Goal: Ask a question

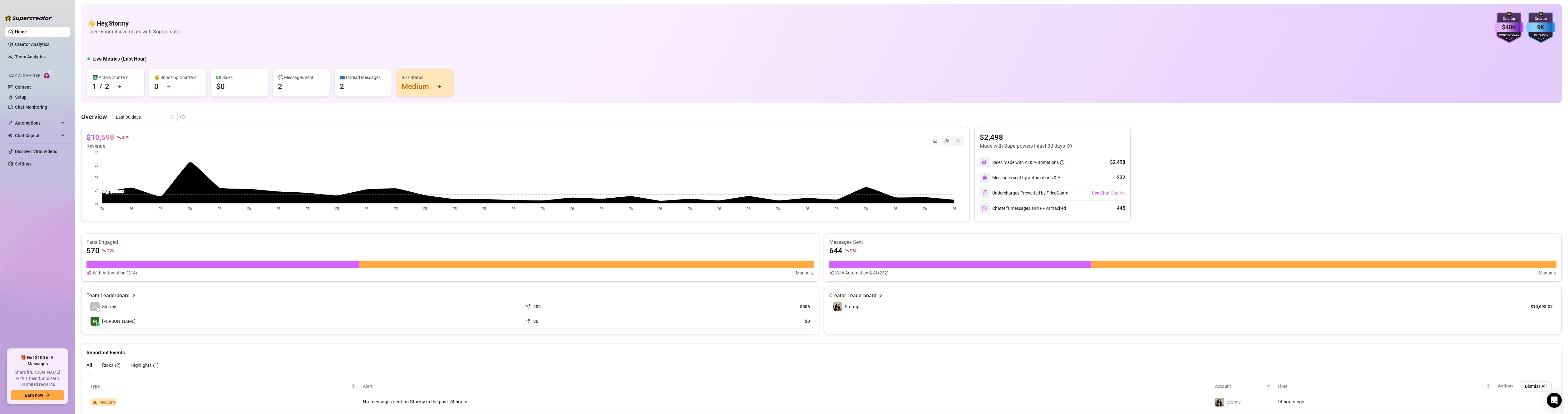
scroll to position [52, 0]
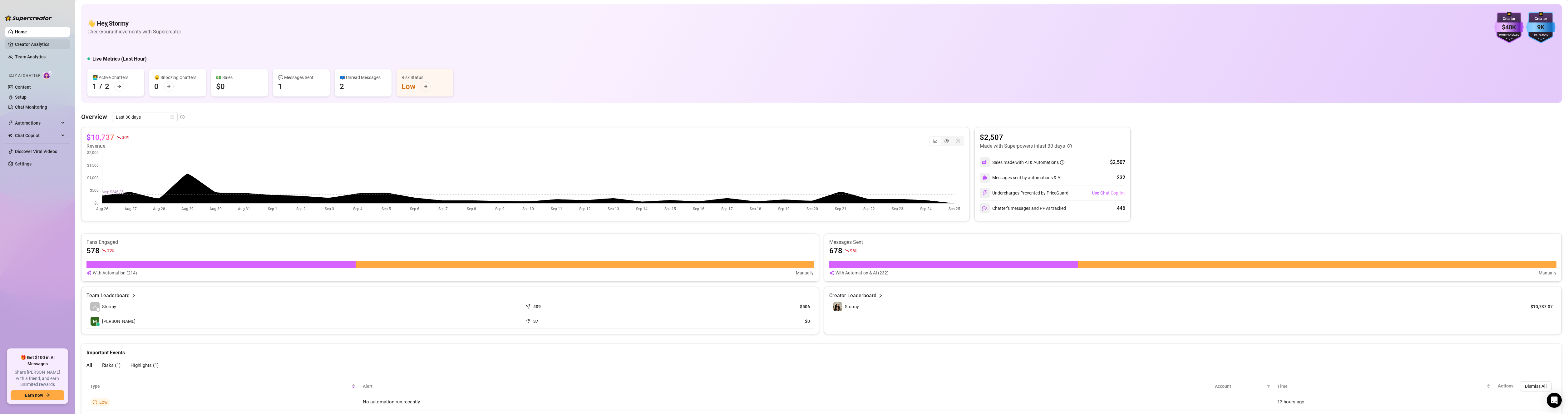
click at [32, 45] on link "Creator Analytics" at bounding box center [40, 44] width 50 height 10
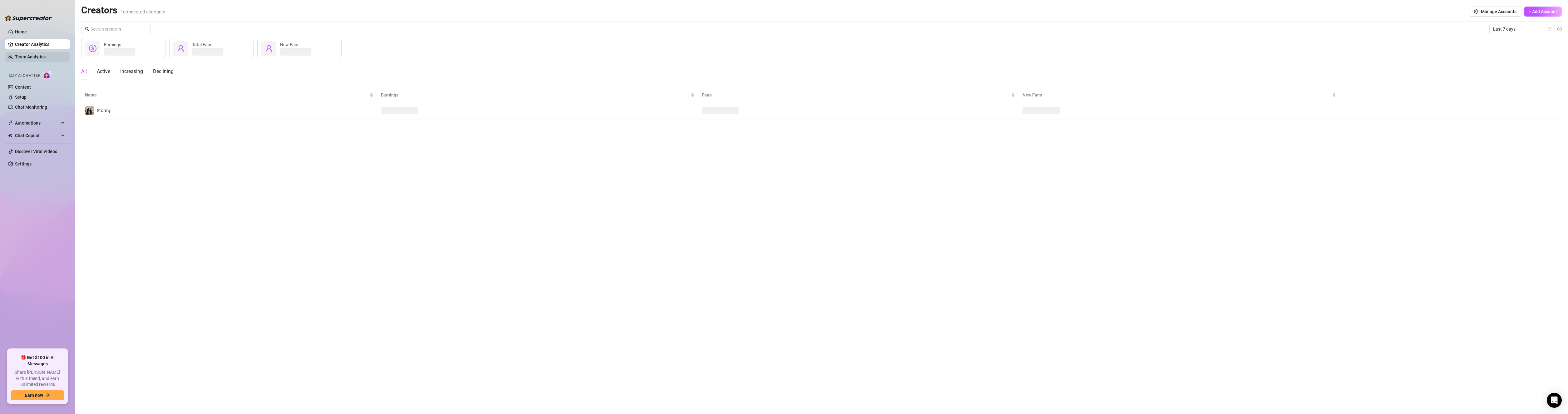
click at [33, 57] on link "Team Analytics" at bounding box center [30, 57] width 30 height 5
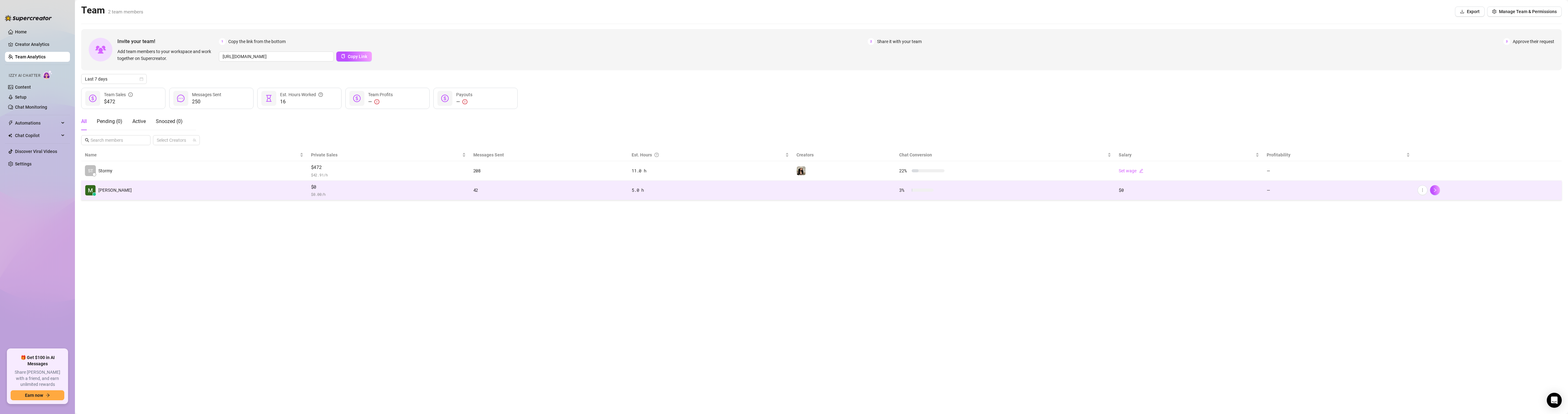
click at [311, 195] on span "$ 0.00 /h" at bounding box center [388, 194] width 155 height 6
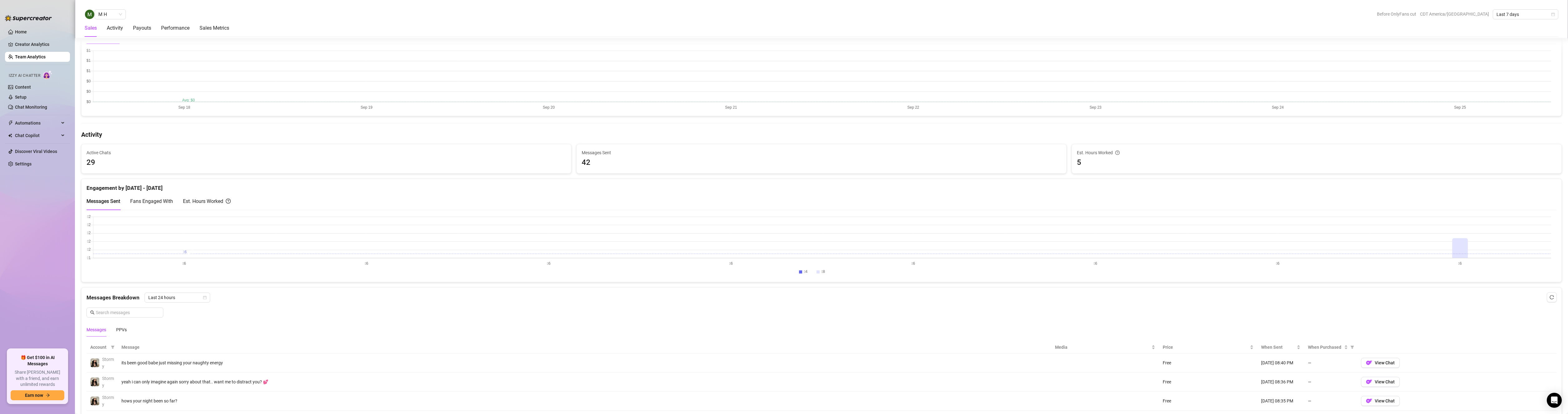
scroll to position [125, 0]
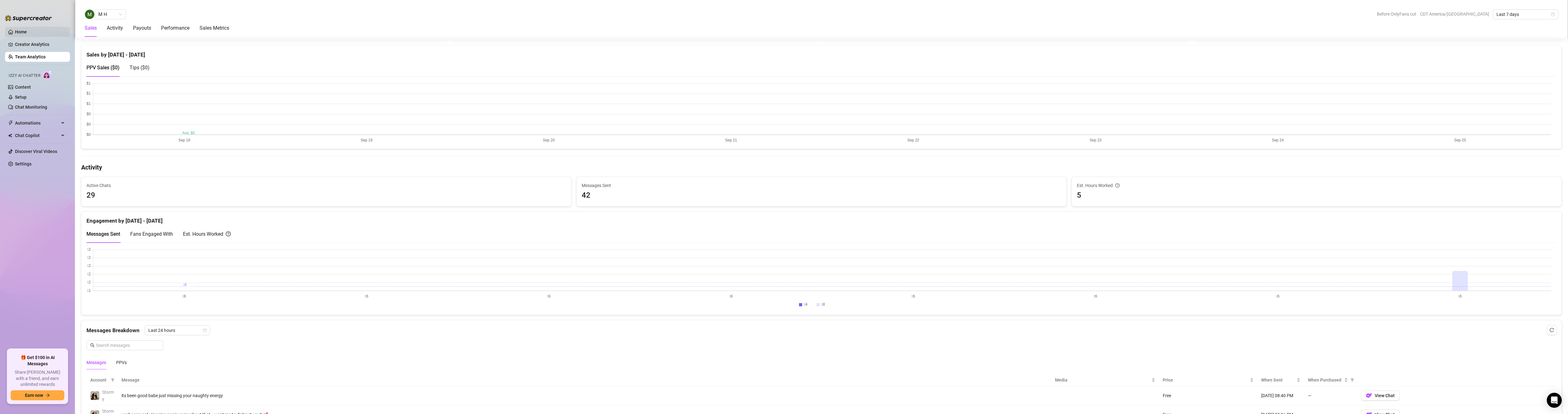
click at [16, 33] on link "Home" at bounding box center [21, 32] width 12 height 5
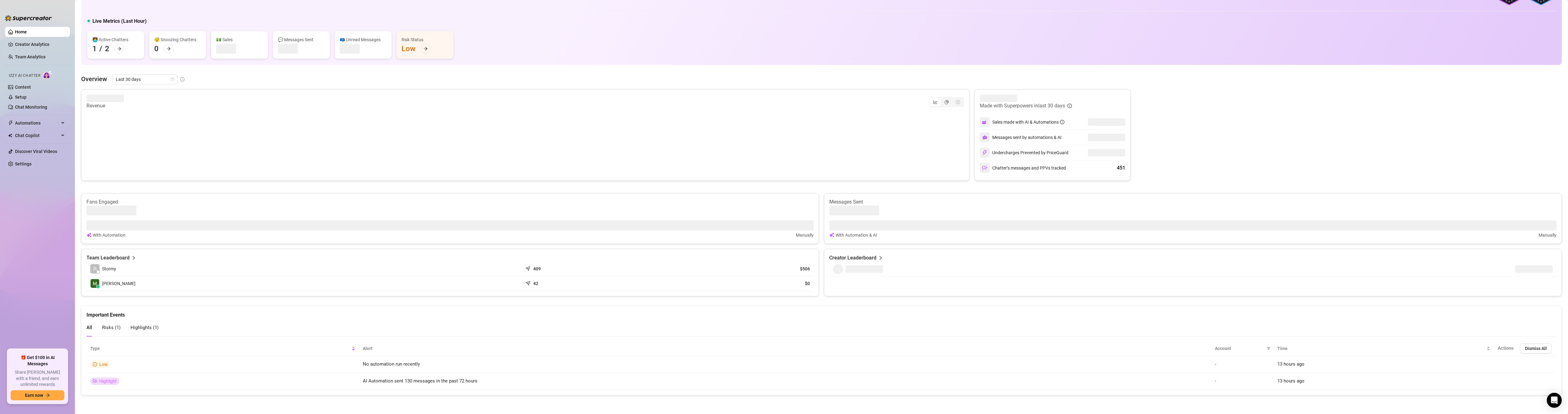
scroll to position [35, 0]
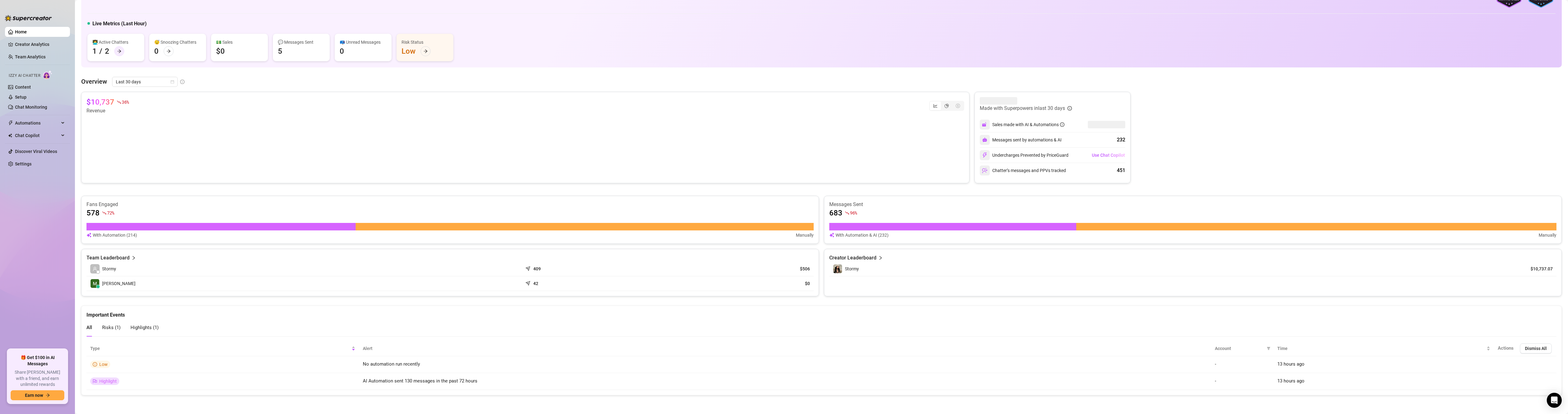
click at [119, 51] on icon "arrow-right" at bounding box center [119, 51] width 4 height 4
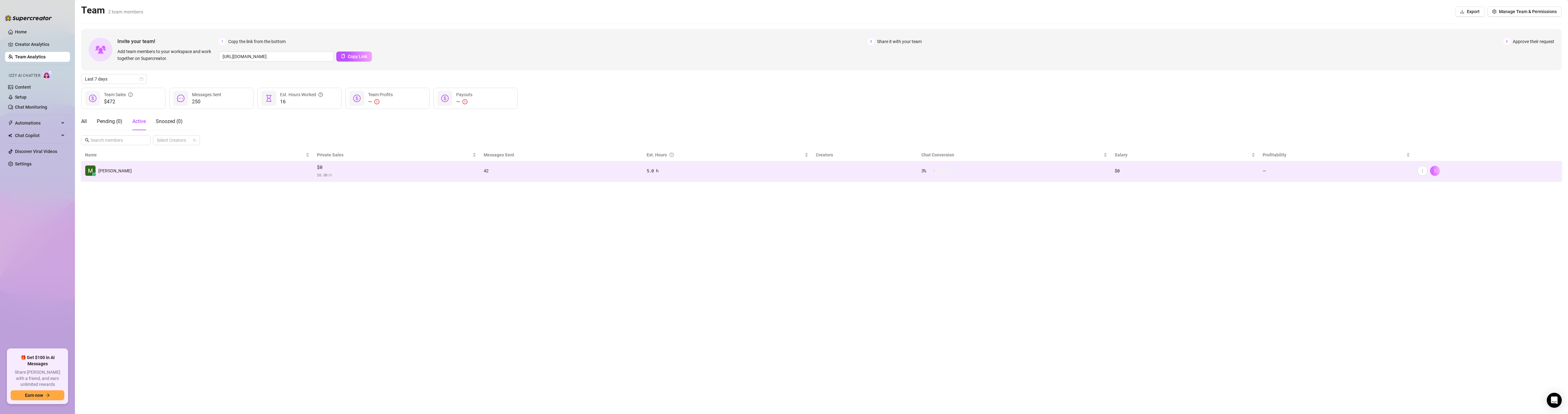
click at [1438, 169] on button "button" at bounding box center [1435, 170] width 10 height 10
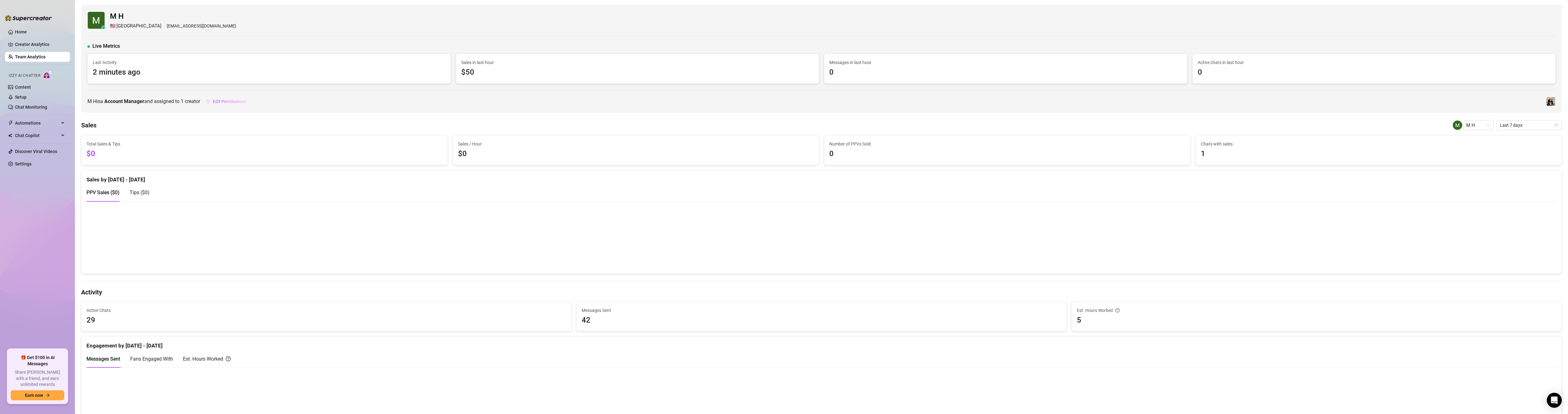
click at [234, 101] on span "Edit Permissions" at bounding box center [229, 102] width 33 height 5
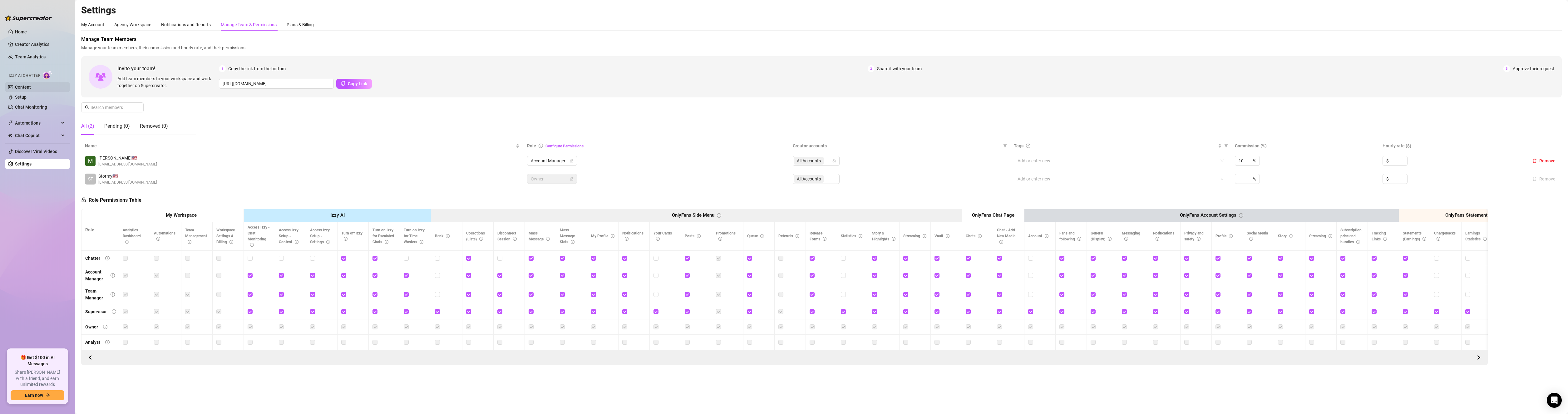
click at [20, 85] on link "Content" at bounding box center [23, 87] width 16 height 5
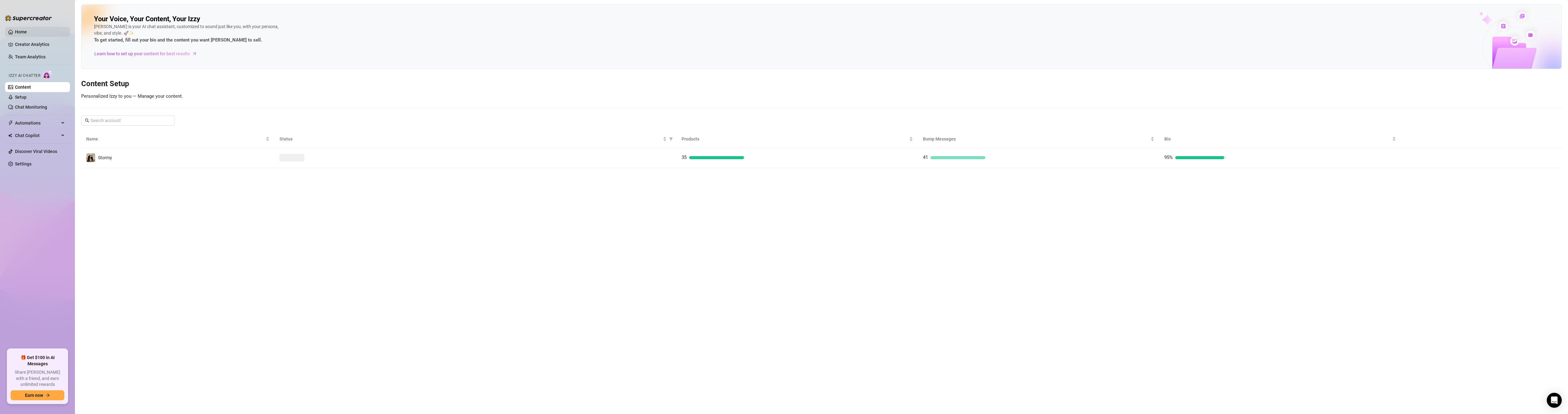
click at [27, 31] on link "Home" at bounding box center [21, 32] width 12 height 5
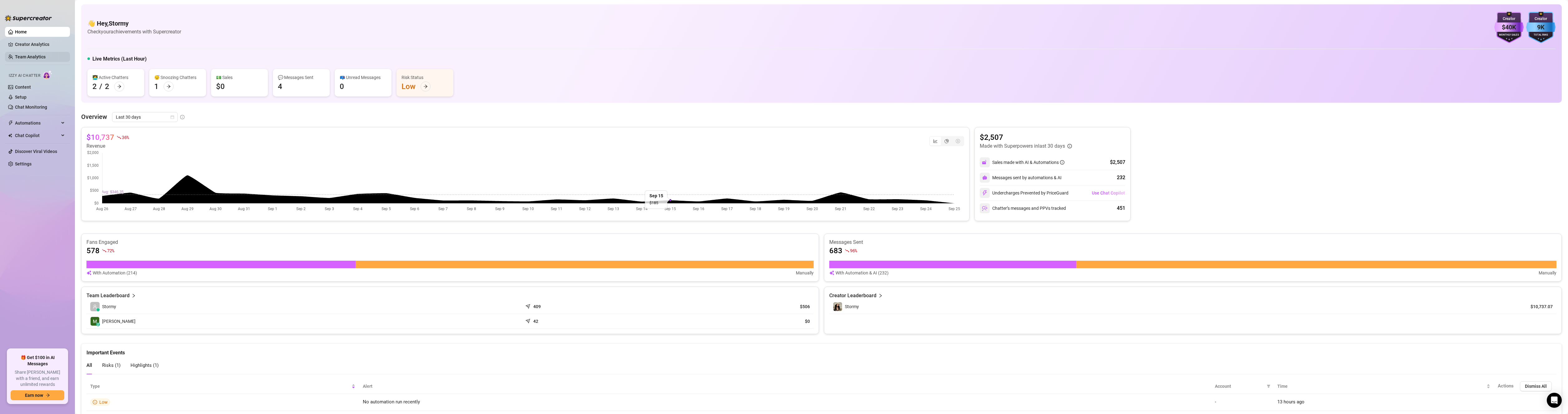
click at [33, 59] on link "Team Analytics" at bounding box center [30, 57] width 30 height 5
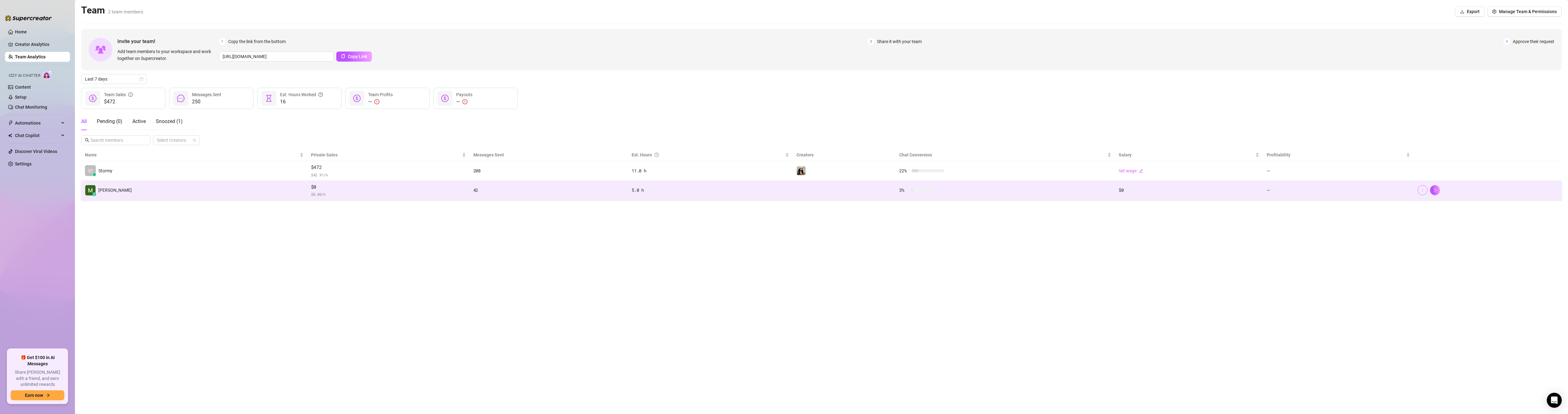
click at [1421, 192] on icon "more" at bounding box center [1422, 190] width 4 height 4
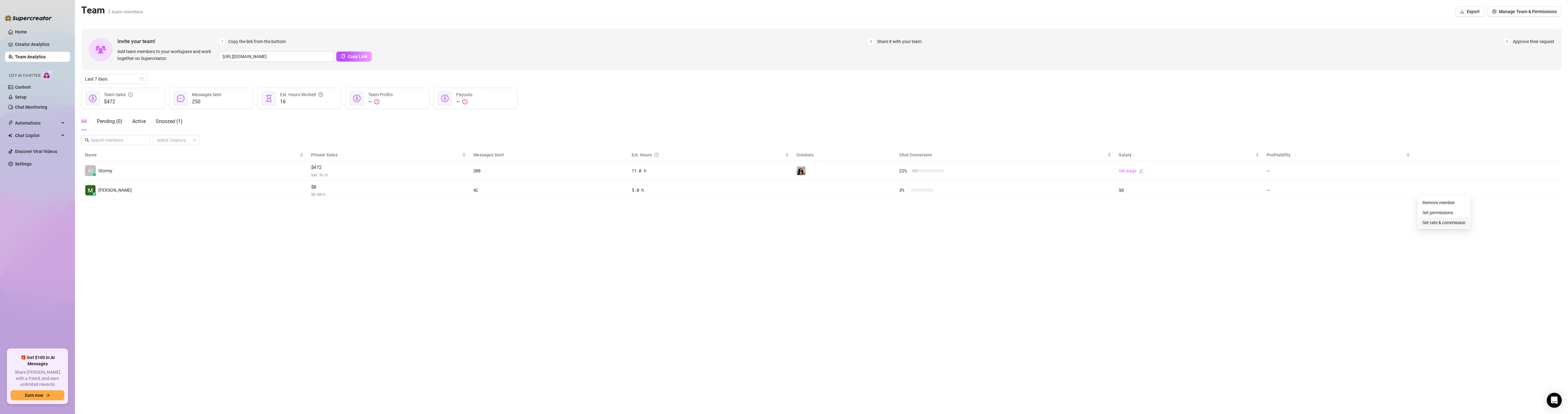
click at [1429, 225] on link "Set rate & commission" at bounding box center [1444, 223] width 43 height 5
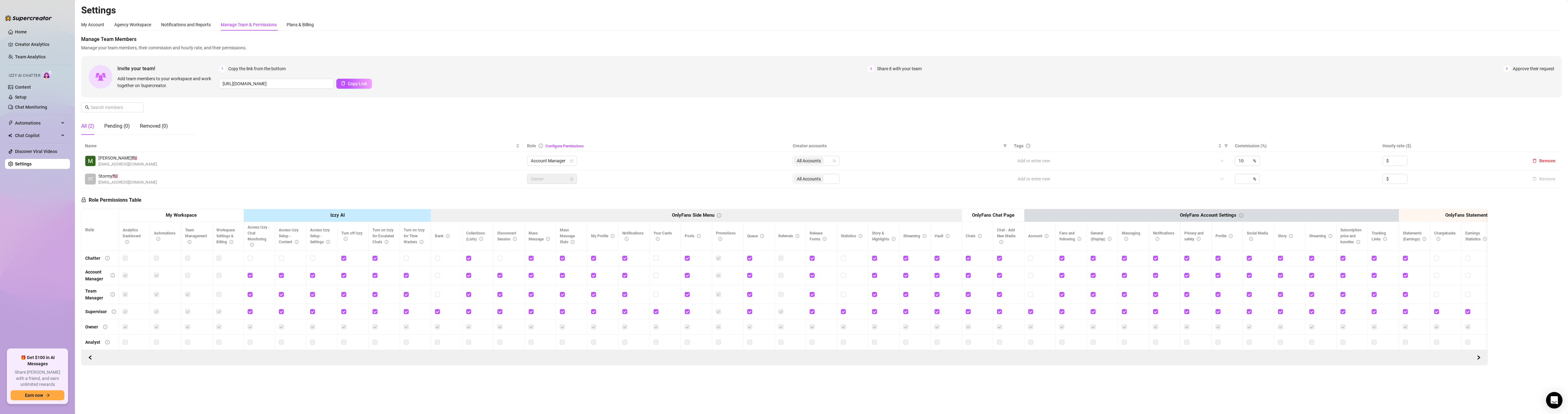
click at [1556, 404] on icon "Open Intercom Messenger" at bounding box center [1554, 400] width 8 height 8
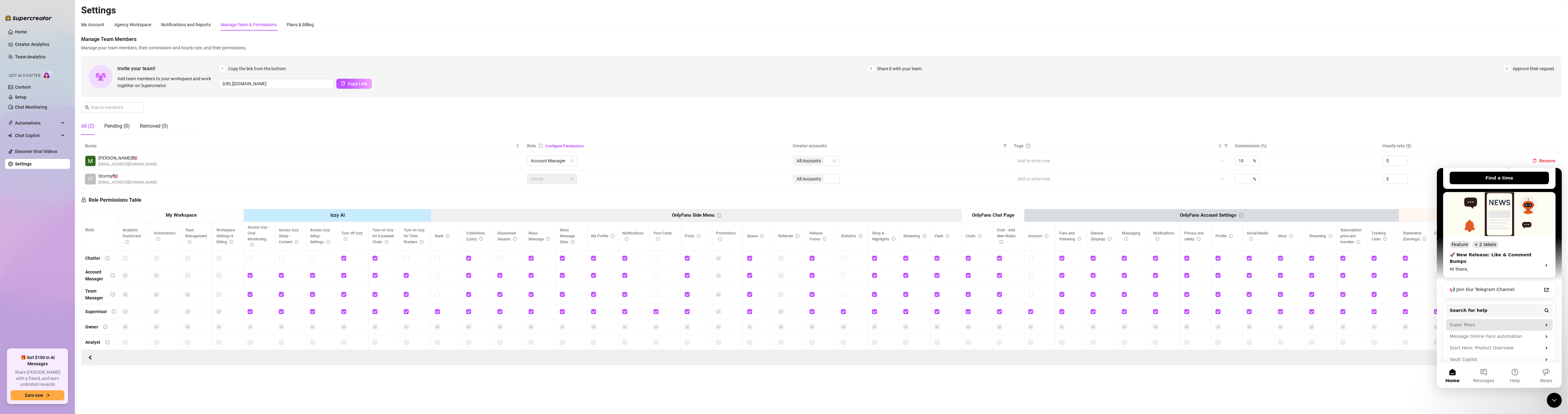
scroll to position [122, 0]
click at [1477, 305] on span "Search for help" at bounding box center [1469, 308] width 38 height 7
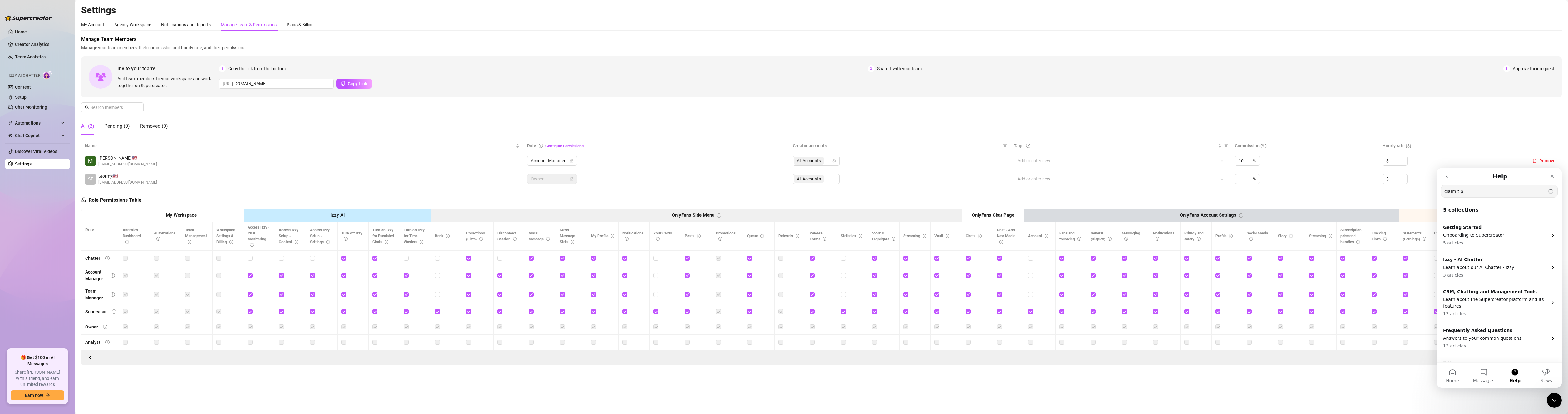
type input "claim tip"
click at [1525, 208] on div "Claim Tips" at bounding box center [1499, 212] width 125 height 14
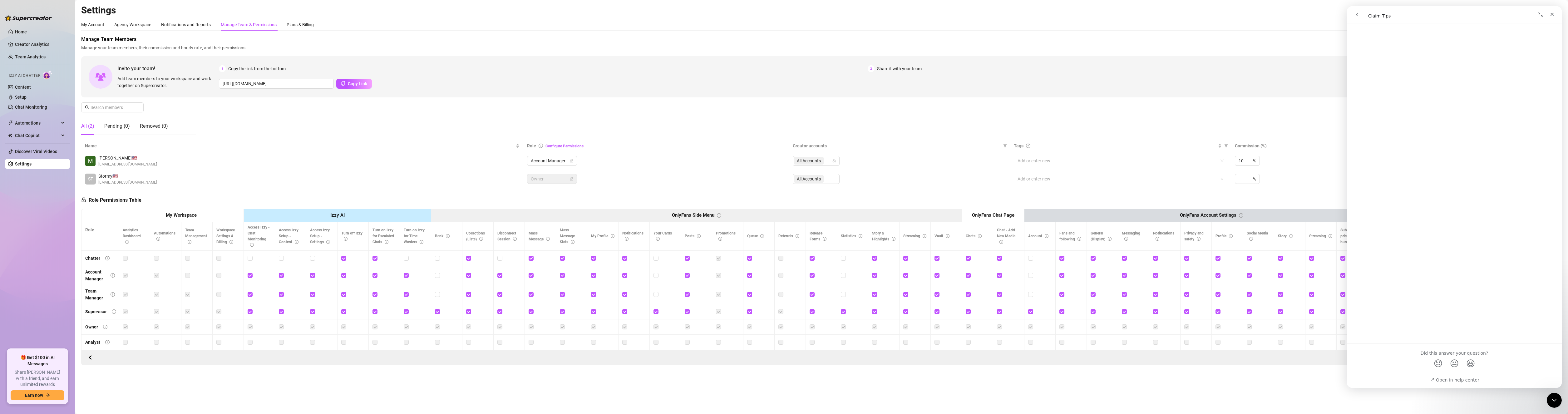
scroll to position [71, 0]
click at [1552, 17] on div "Close" at bounding box center [1552, 14] width 11 height 11
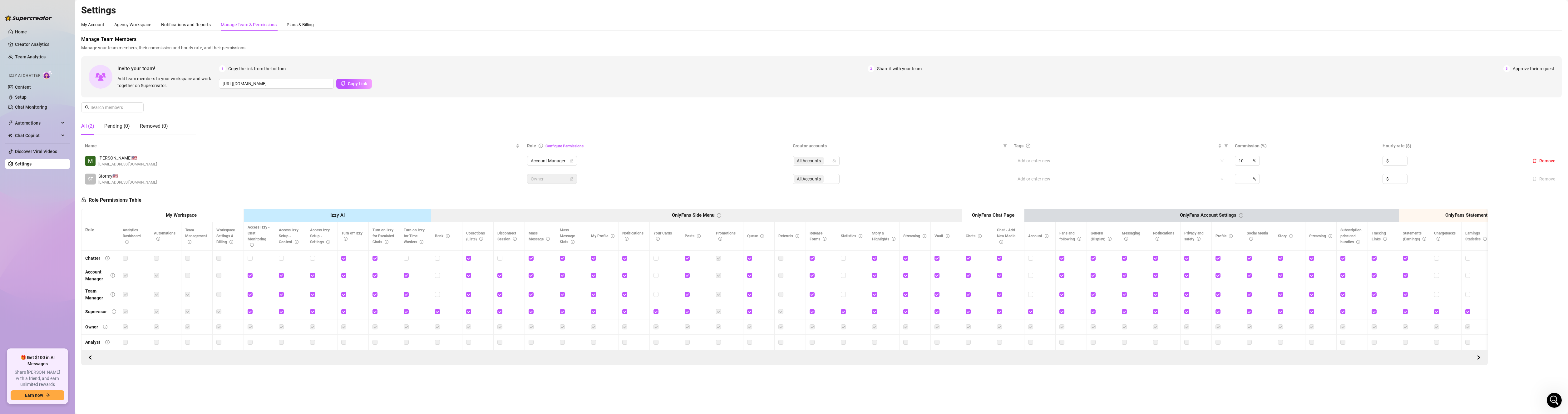
scroll to position [0, 0]
